Goal: Find specific page/section: Find specific page/section

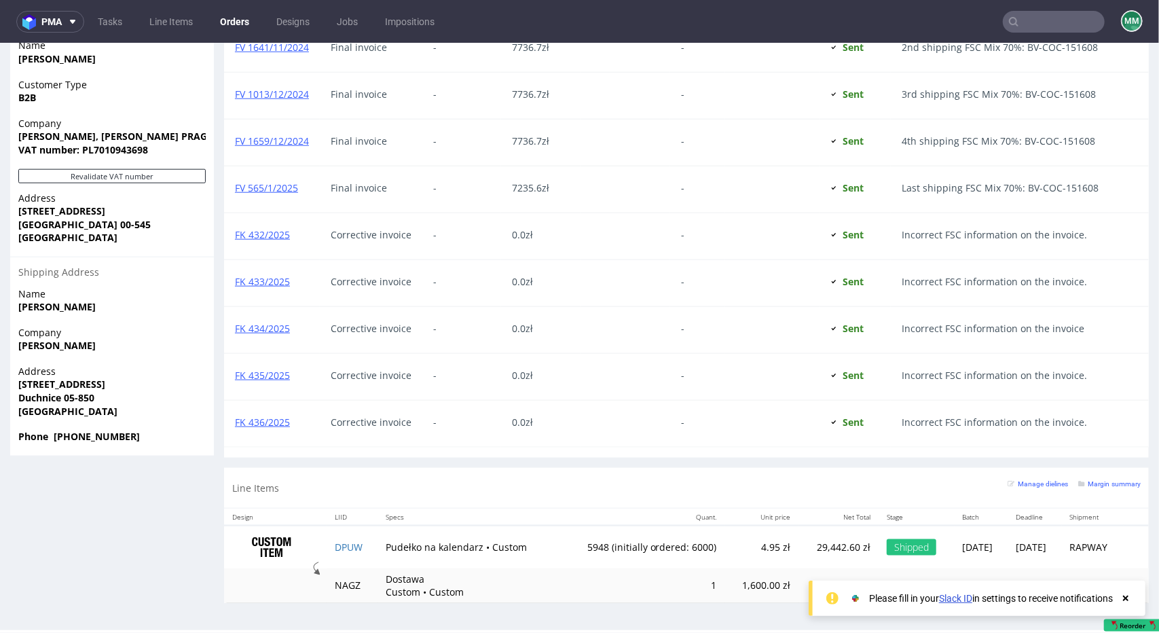
scroll to position [3, 0]
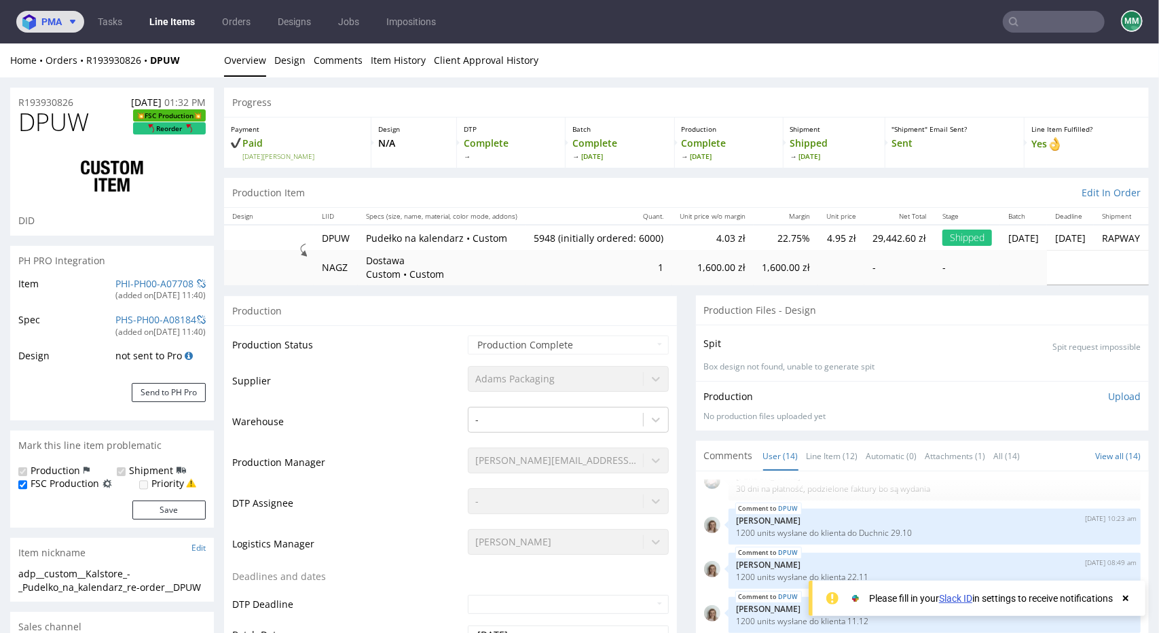
click at [48, 22] on span "pma" at bounding box center [51, 22] width 20 height 10
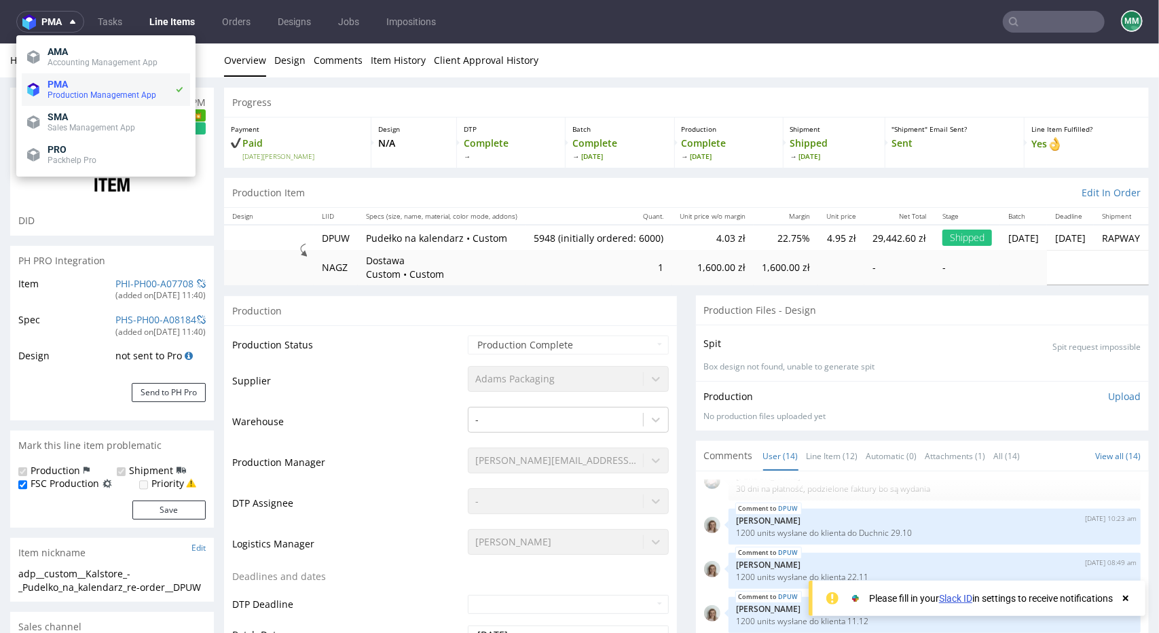
click at [64, 93] on span "Production Management App" at bounding box center [102, 95] width 109 height 10
click at [75, 93] on span "Production Management App" at bounding box center [102, 95] width 109 height 10
click at [1021, 13] on input "text" at bounding box center [1054, 22] width 102 height 22
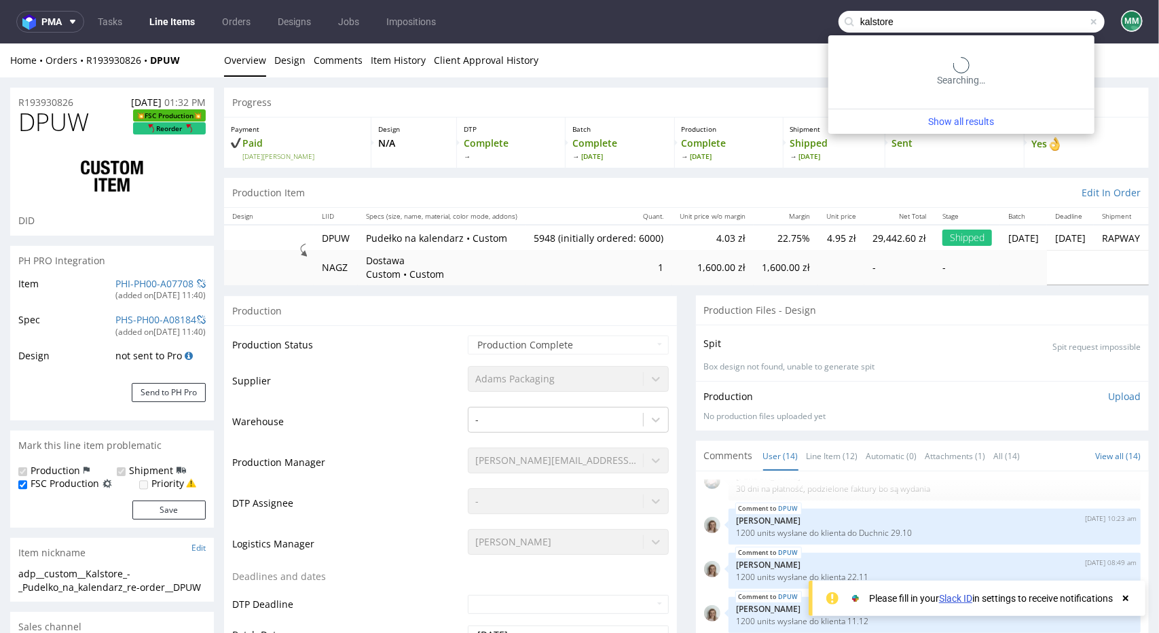
type input "kalstore"
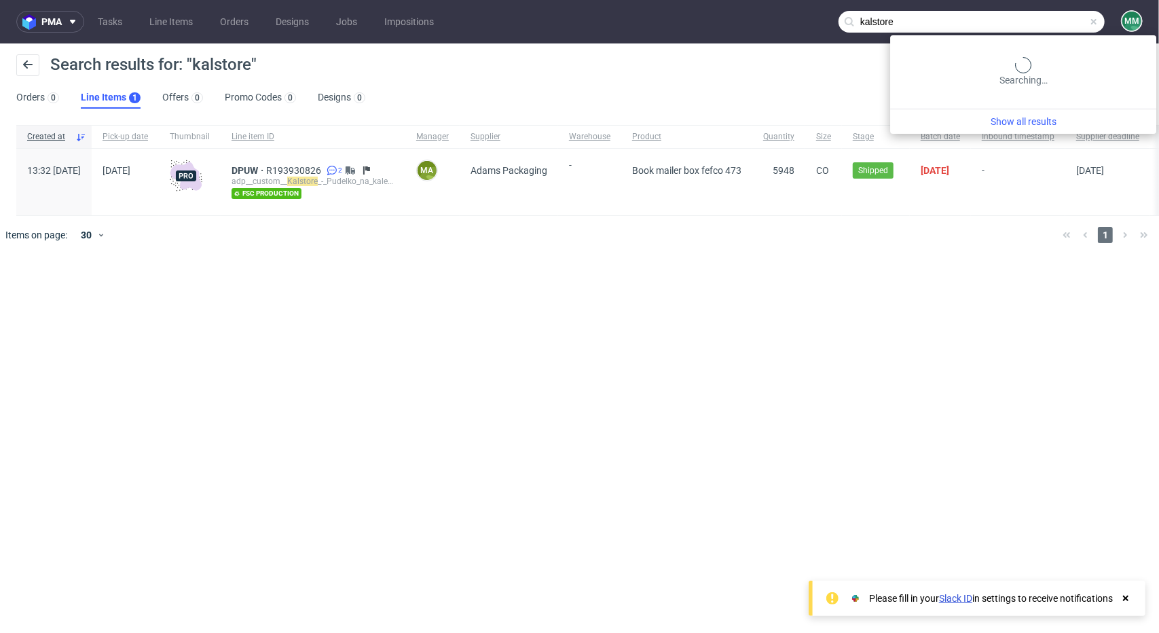
drag, startPoint x: 1061, startPoint y: 24, endPoint x: 877, endPoint y: 55, distance: 186.6
click at [877, 55] on div "pma Tasks Line Items Orders Designs Jobs Impositions kalstore MM Search results…" at bounding box center [579, 316] width 1159 height 633
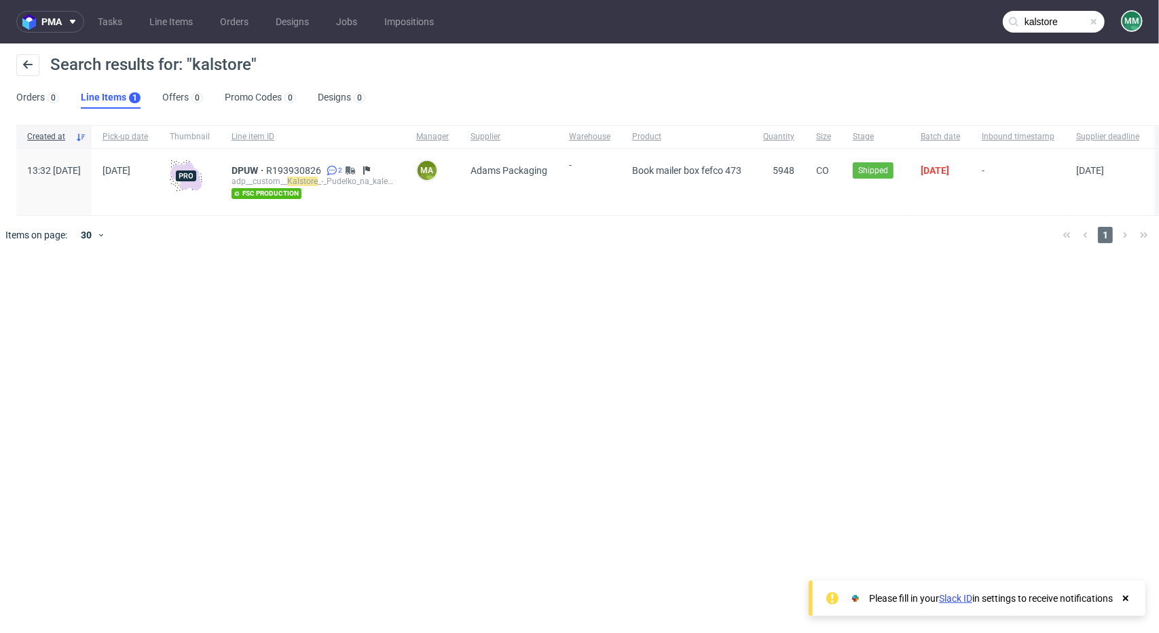
click at [1094, 24] on span at bounding box center [1094, 21] width 11 height 11
click at [1058, 20] on input "text" at bounding box center [1054, 22] width 102 height 22
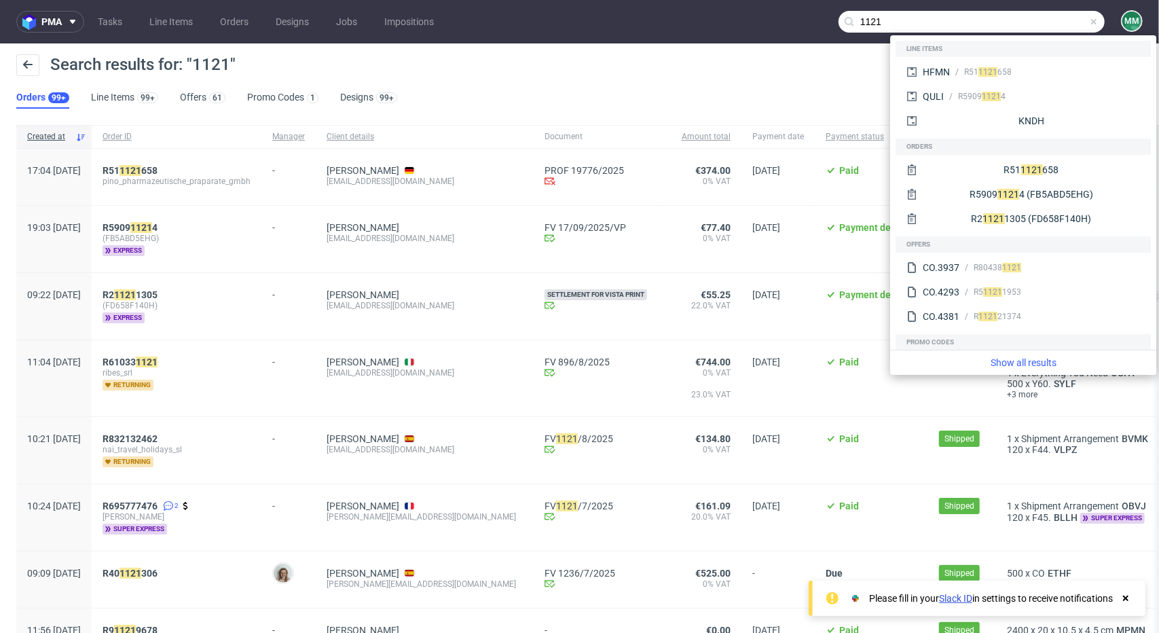
drag, startPoint x: 1053, startPoint y: 28, endPoint x: 801, endPoint y: 28, distance: 251.3
click at [801, 28] on nav "pma Tasks Line Items Orders Designs Jobs Impositions 1121 MM" at bounding box center [579, 21] width 1159 height 43
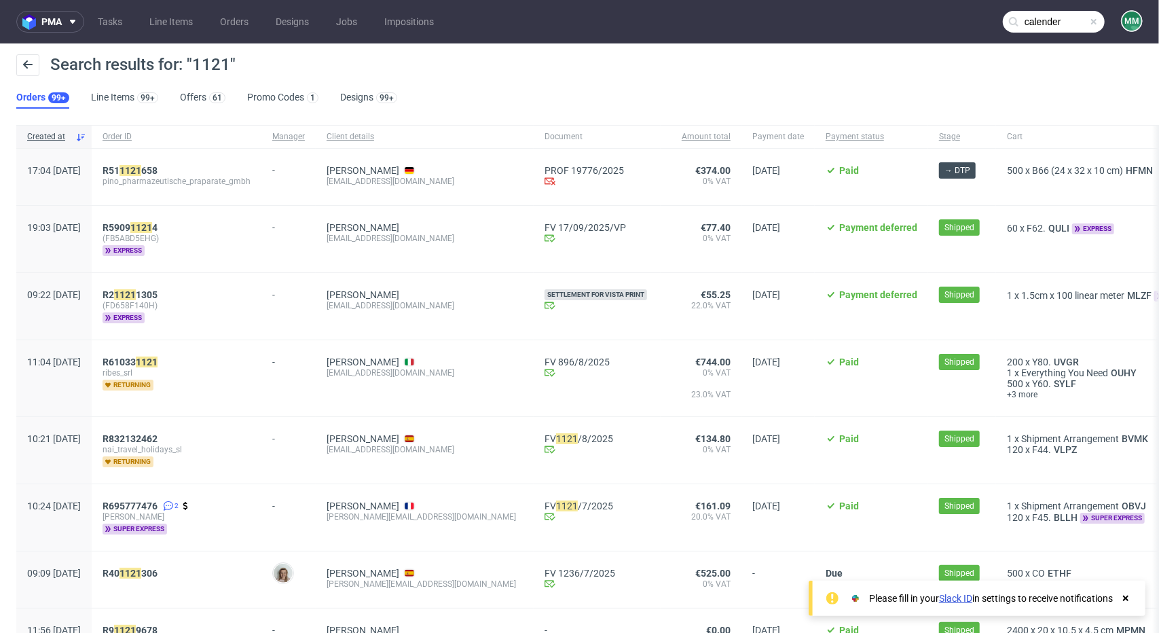
type input "calender"
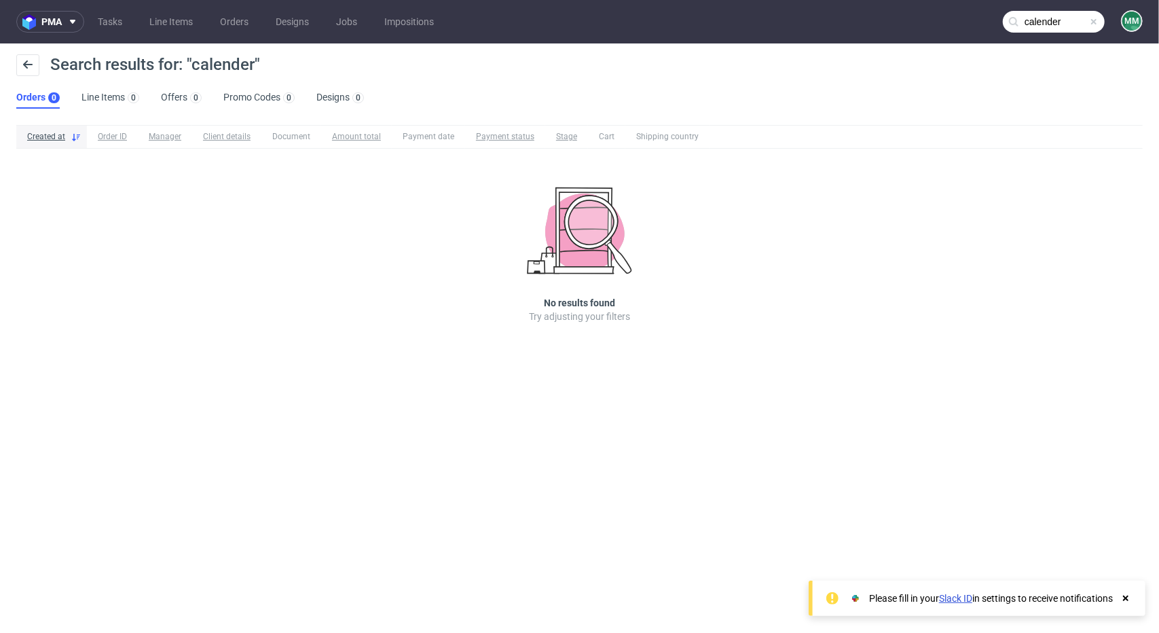
click at [1096, 24] on span at bounding box center [1094, 21] width 11 height 11
